Goal: Navigation & Orientation: Understand site structure

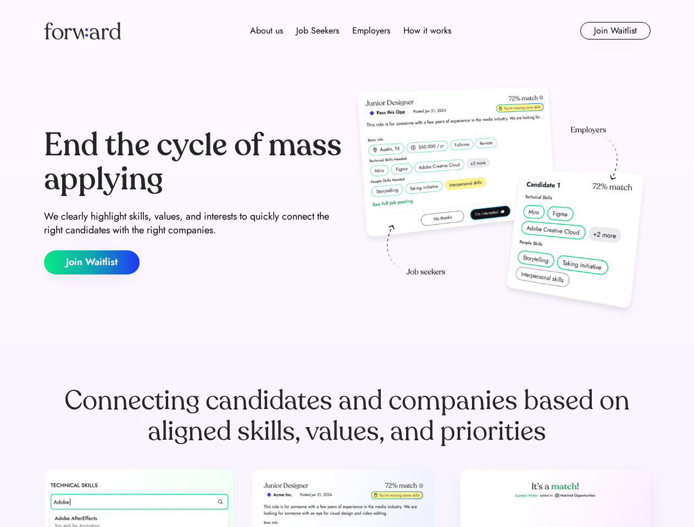
click at [347, 264] on div "End the cycle of mass applying We clearly highlight skills, values, and interes…" at bounding box center [347, 201] width 606 height 236
click at [347, 31] on div "About us Job Seekers Employers How it works" at bounding box center [350, 30] width 433 height 13
click at [82, 31] on img at bounding box center [82, 31] width 77 height 18
click at [350, 31] on div "About us Job Seekers Employers How it works" at bounding box center [350, 30] width 433 height 13
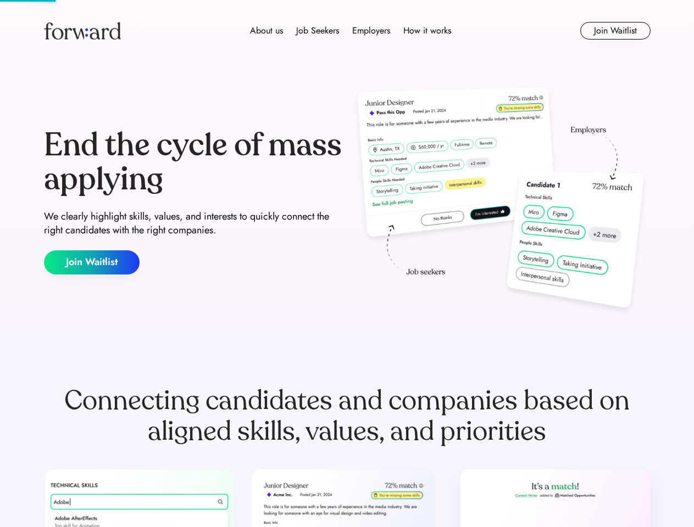
click at [266, 31] on div "About us" at bounding box center [266, 30] width 33 height 13
click at [317, 31] on div "Job Seekers" at bounding box center [317, 30] width 43 height 13
click at [371, 31] on div "Employers" at bounding box center [371, 30] width 38 height 13
click at [426, 31] on div "How it works" at bounding box center [427, 30] width 48 height 13
click at [615, 31] on button "Join Waitlist" at bounding box center [615, 31] width 70 height 18
